Goal: Obtain resource: Download file/media

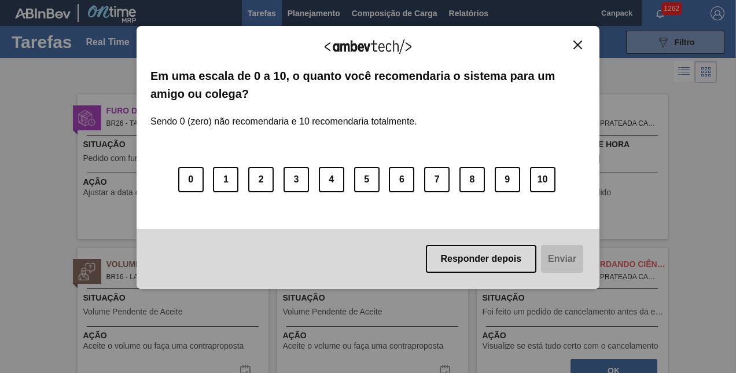
click at [581, 47] on img "Close" at bounding box center [578, 45] width 9 height 9
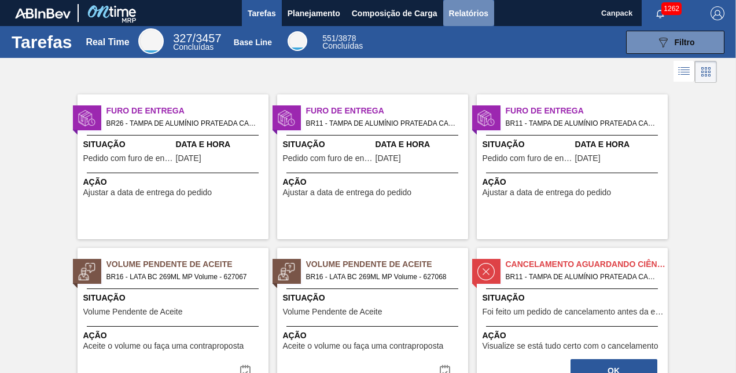
click at [449, 7] on span "Relatórios" at bounding box center [468, 13] width 39 height 14
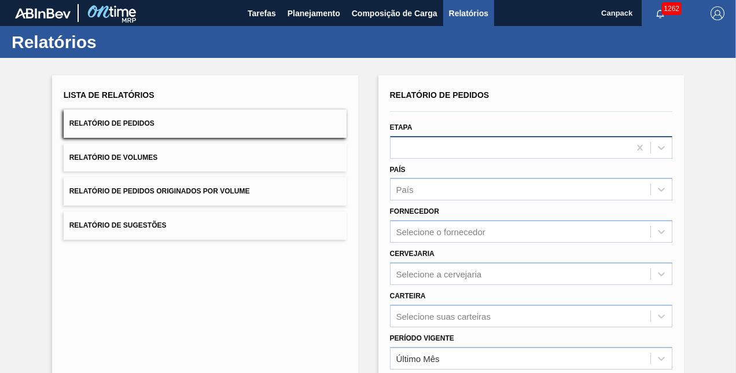
scroll to position [162, 0]
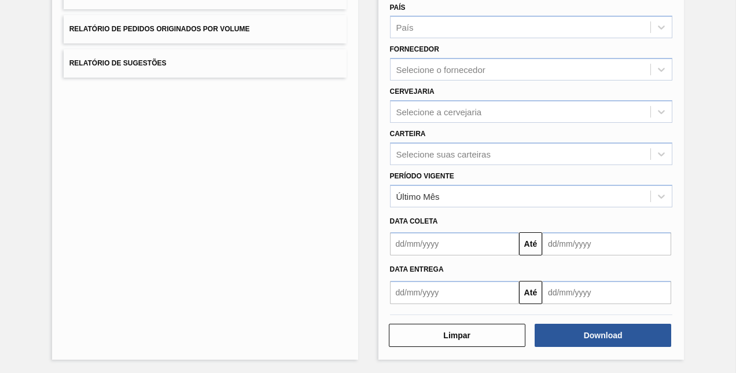
click at [438, 240] on input "text" at bounding box center [454, 243] width 129 height 23
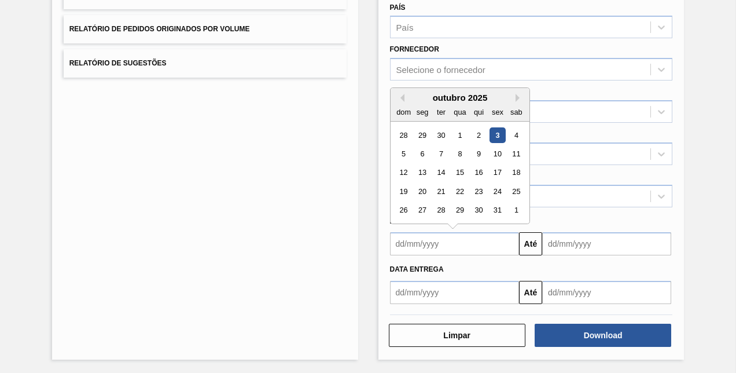
click at [495, 132] on div "3" at bounding box center [498, 135] width 16 height 16
type input "[DATE]"
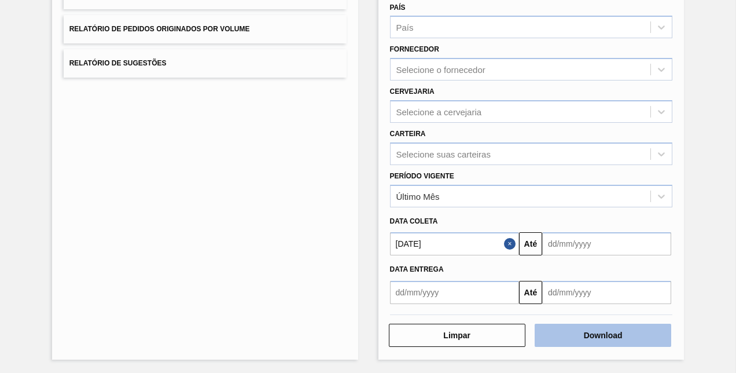
click at [598, 344] on button "Download" at bounding box center [603, 335] width 137 height 23
